Goal: Task Accomplishment & Management: Manage account settings

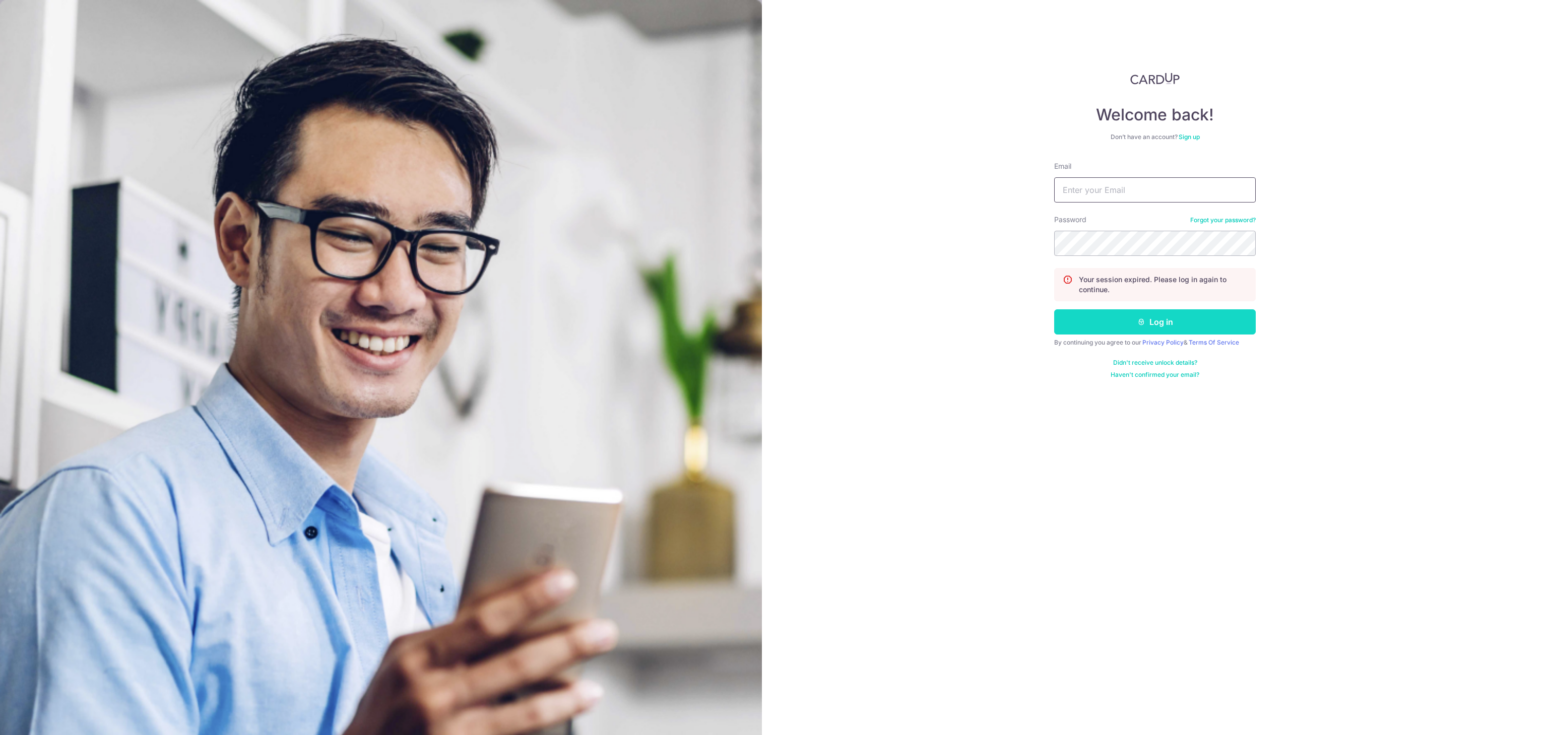
type input "[EMAIL_ADDRESS][DOMAIN_NAME]"
click at [1158, 313] on button "Log in" at bounding box center [1155, 321] width 202 height 25
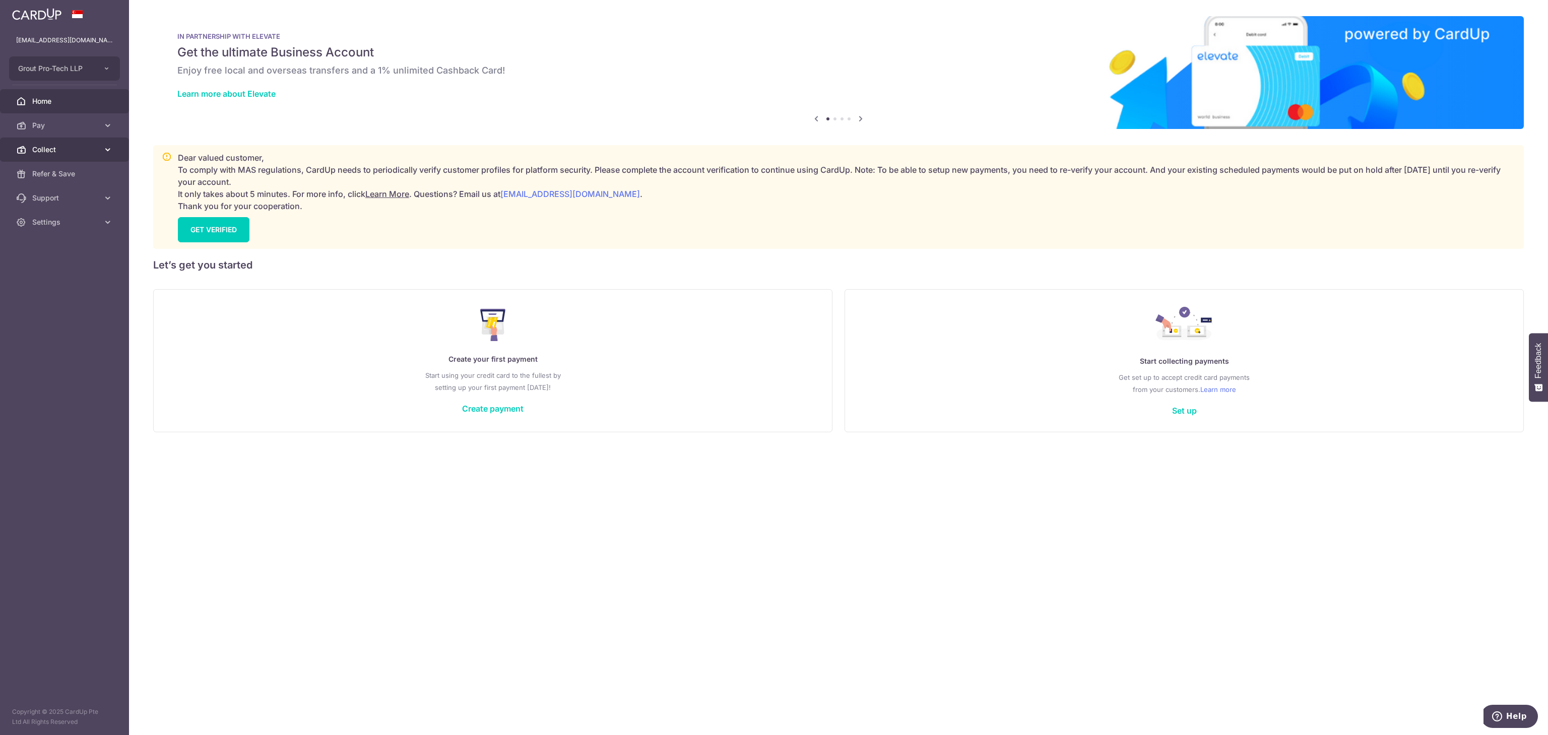
click at [50, 157] on link "Collect" at bounding box center [64, 150] width 129 height 24
click at [48, 178] on span "Dashboard" at bounding box center [65, 174] width 67 height 10
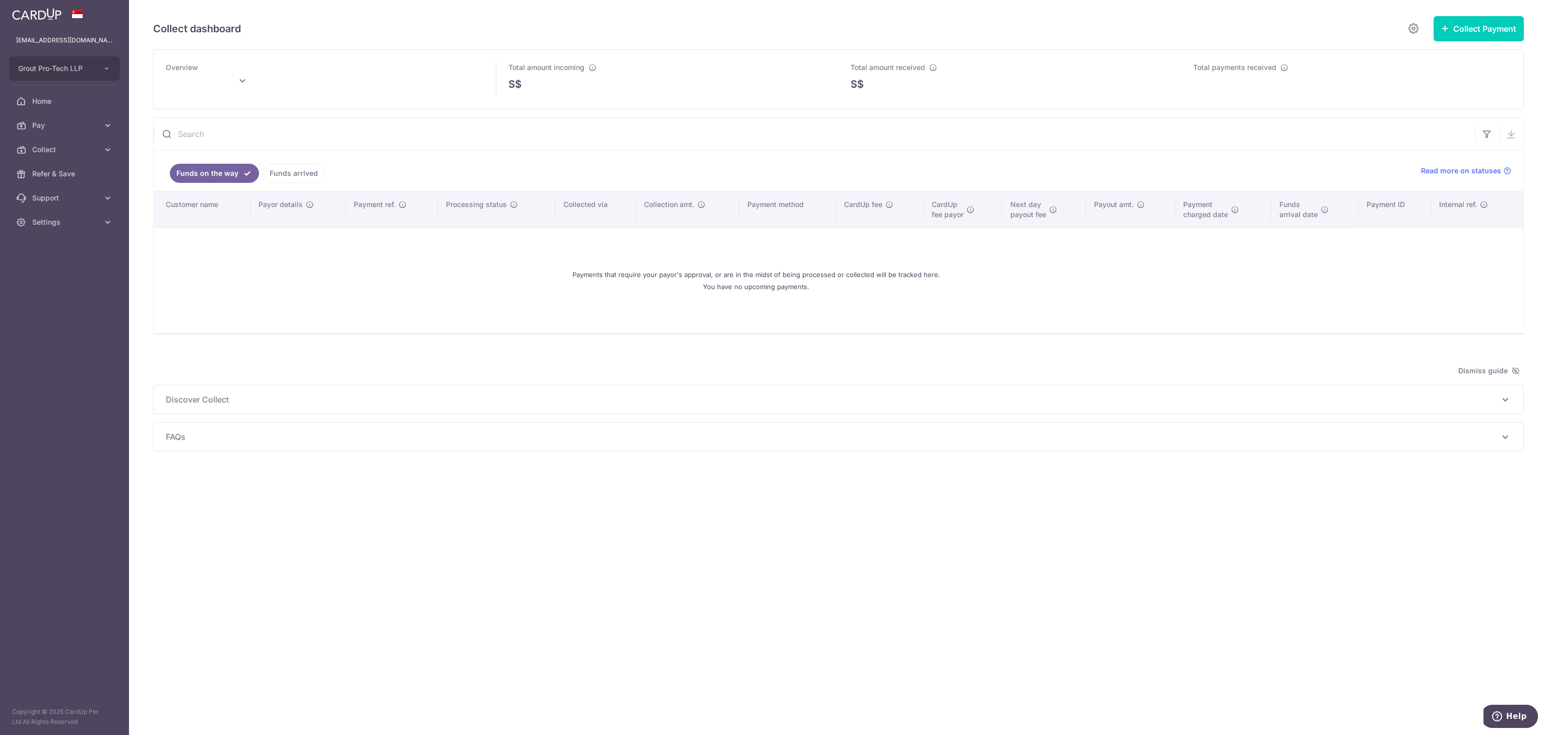
type input "[DATE]"
click at [313, 180] on link "Funds arrived" at bounding box center [293, 173] width 61 height 19
